Goal: Entertainment & Leisure: Browse casually

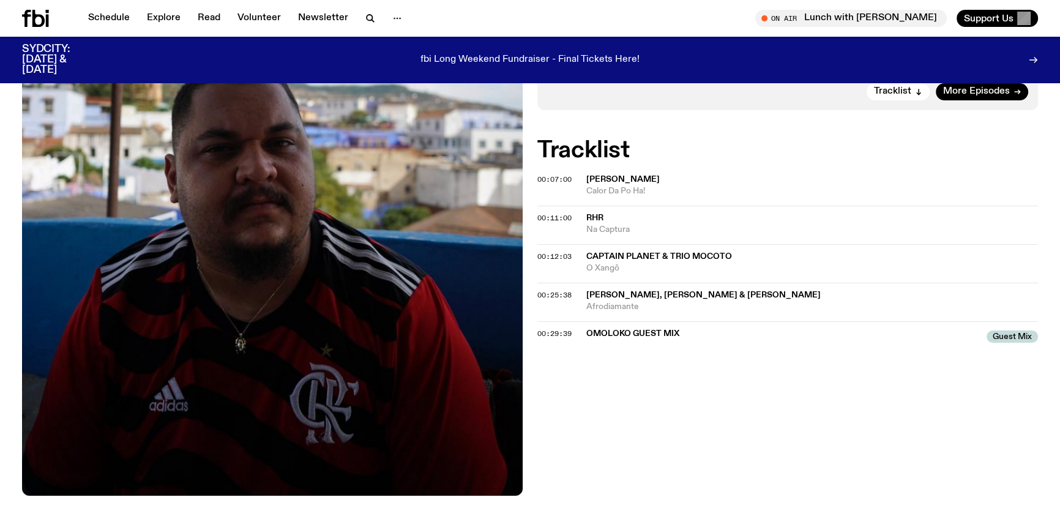
scroll to position [438, 0]
